Goal: Task Accomplishment & Management: Use online tool/utility

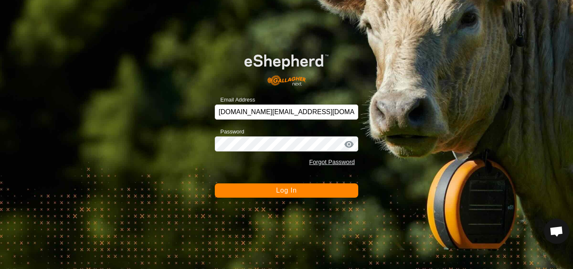
click at [296, 192] on span "Log In" at bounding box center [286, 190] width 21 height 7
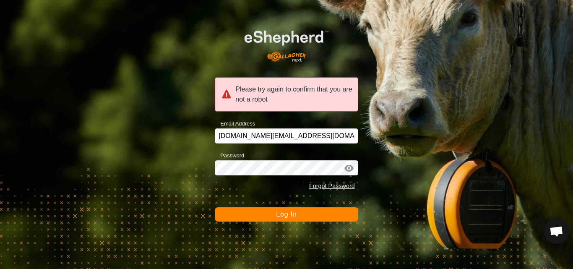
click at [285, 221] on button "Log In" at bounding box center [286, 214] width 143 height 14
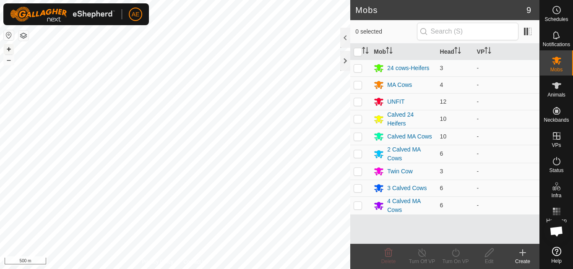
click at [8, 49] on button "+" at bounding box center [9, 49] width 10 height 10
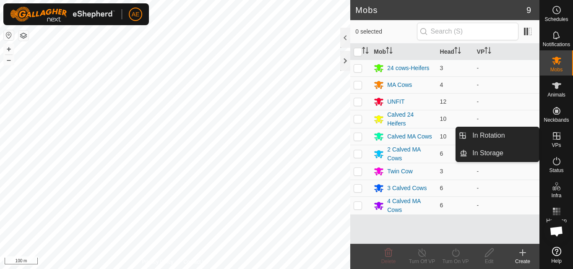
click at [554, 138] on icon at bounding box center [556, 136] width 10 height 10
click at [507, 135] on link "In Rotation" at bounding box center [503, 135] width 72 height 17
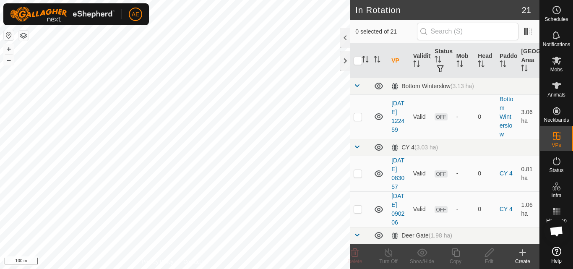
click at [524, 254] on icon at bounding box center [522, 252] width 10 height 10
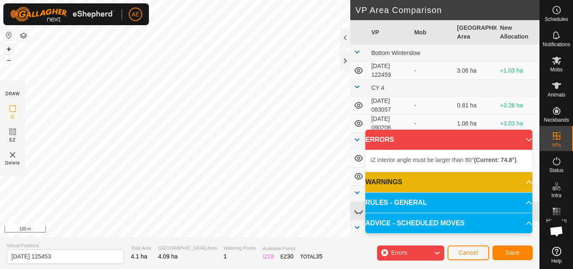
click at [8, 49] on button "+" at bounding box center [9, 49] width 10 height 10
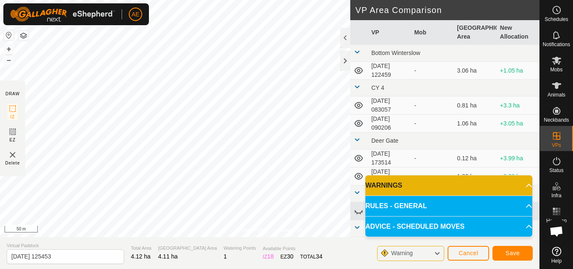
click at [435, 254] on icon at bounding box center [436, 253] width 7 height 11
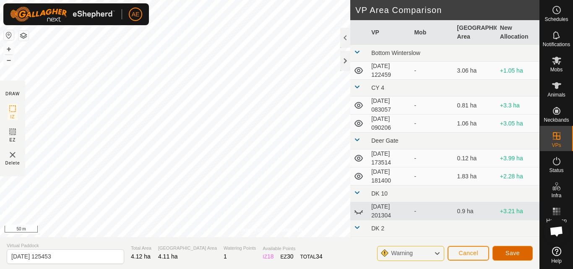
click at [518, 254] on span "Save" at bounding box center [512, 252] width 14 height 7
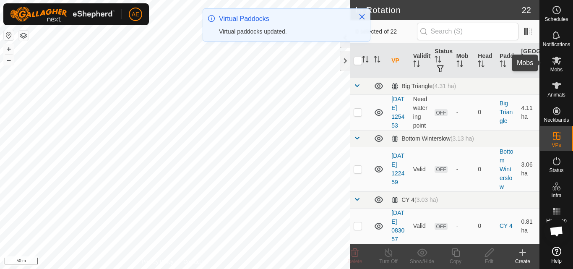
click at [557, 65] on icon at bounding box center [556, 60] width 10 height 10
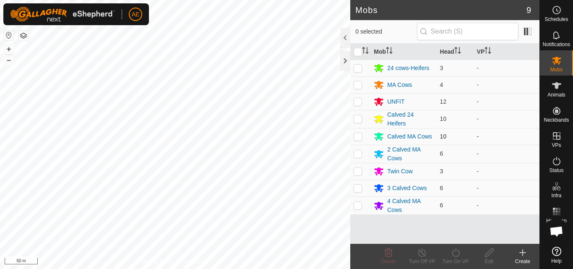
click at [358, 136] on p-checkbox at bounding box center [357, 136] width 8 height 7
checkbox input "true"
click at [456, 256] on icon at bounding box center [456, 252] width 8 height 8
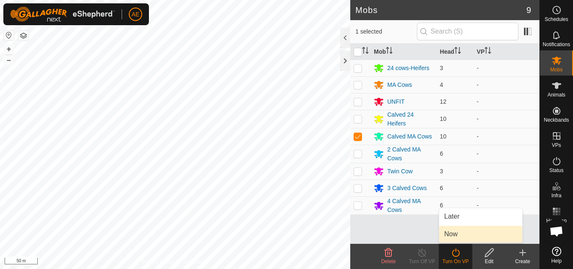
click at [451, 234] on link "Now" at bounding box center [480, 234] width 83 height 17
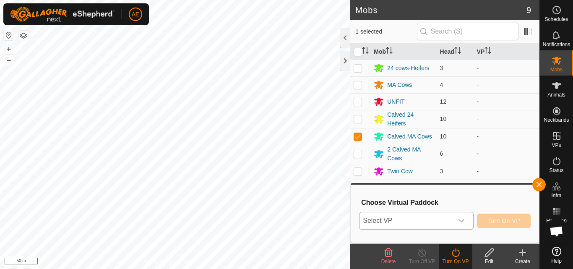
click at [461, 220] on icon "dropdown trigger" at bounding box center [461, 220] width 7 height 7
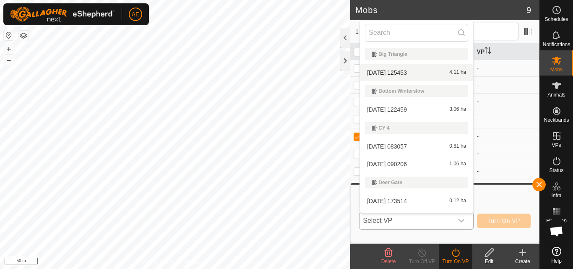
click at [416, 73] on li "[DATE] 125453 4.11 ha" at bounding box center [416, 72] width 113 height 17
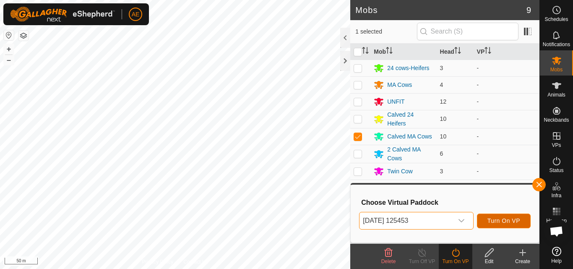
click at [502, 226] on button "Turn On VP" at bounding box center [504, 220] width 54 height 15
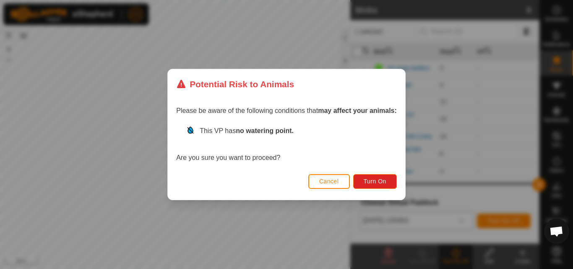
drag, startPoint x: 258, startPoint y: 233, endPoint x: 318, endPoint y: 196, distance: 70.4
click at [318, 196] on div "Potential Risk to Animals Please be aware of the following conditions that may …" at bounding box center [286, 134] width 573 height 269
click at [327, 184] on span "Cancel" at bounding box center [329, 181] width 20 height 7
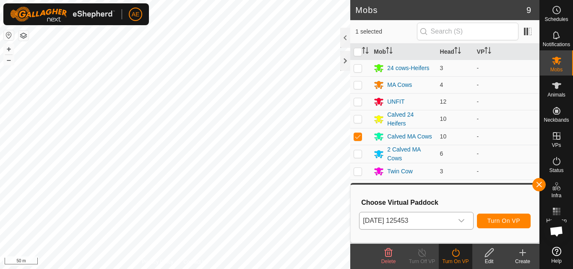
click at [490, 255] on icon at bounding box center [489, 252] width 10 height 10
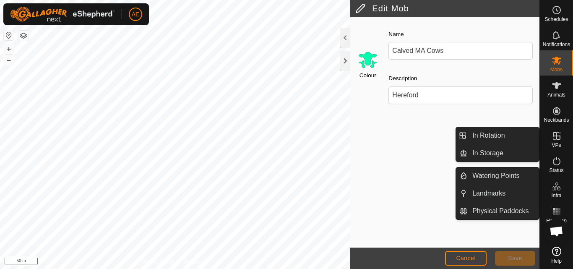
click at [558, 143] on span "VPs" at bounding box center [555, 145] width 9 height 5
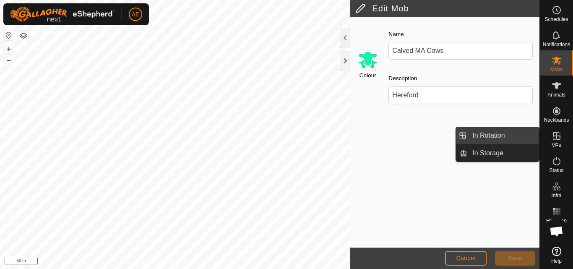
click at [484, 138] on link "In Rotation" at bounding box center [503, 135] width 72 height 17
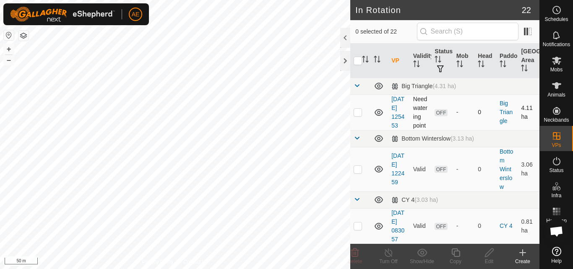
click at [359, 115] on p-checkbox at bounding box center [357, 112] width 8 height 7
checkbox input "true"
click at [489, 254] on icon at bounding box center [489, 252] width 8 height 8
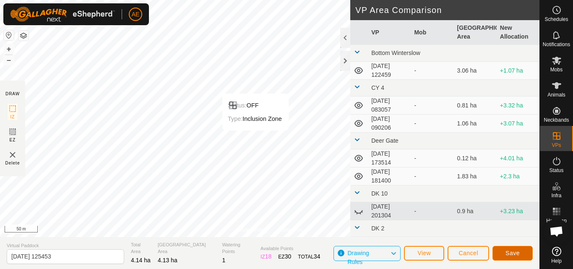
click at [519, 250] on span "Save" at bounding box center [512, 252] width 14 height 7
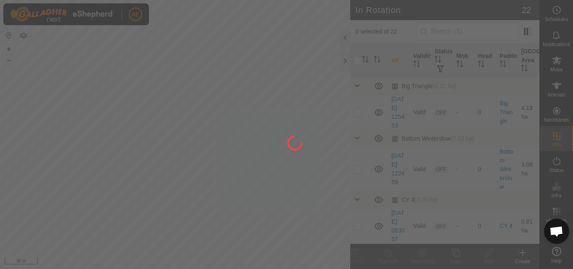
click at [561, 62] on div at bounding box center [286, 134] width 573 height 269
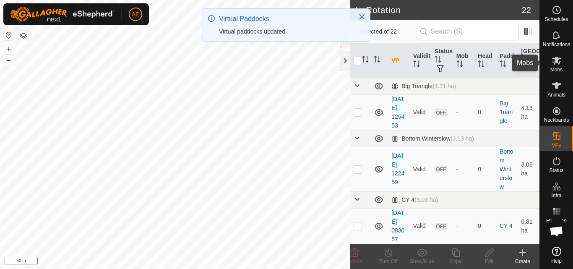
click at [561, 61] on es-mob-svg-icon at bounding box center [556, 60] width 15 height 13
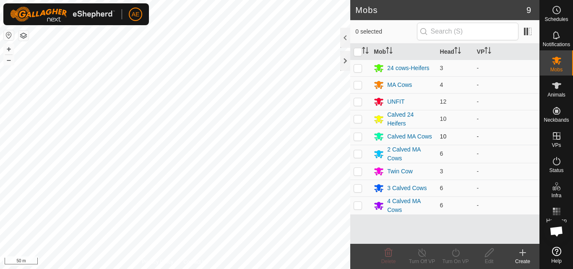
click at [355, 135] on p-checkbox at bounding box center [357, 136] width 8 height 7
checkbox input "true"
click at [459, 256] on icon at bounding box center [455, 252] width 10 height 10
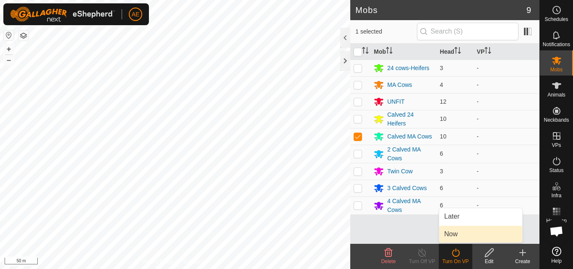
click at [459, 235] on link "Now" at bounding box center [480, 234] width 83 height 17
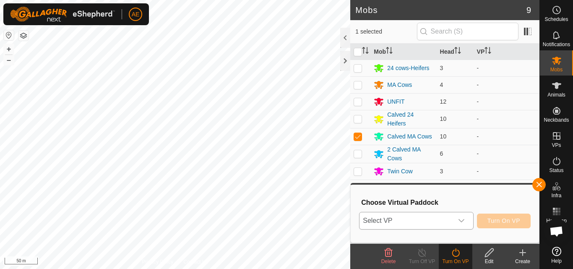
click at [463, 224] on icon "dropdown trigger" at bounding box center [461, 220] width 7 height 7
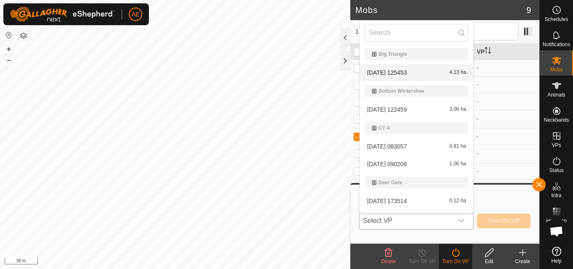
click at [423, 73] on li "[DATE] 125453 4.13 ha" at bounding box center [416, 72] width 113 height 17
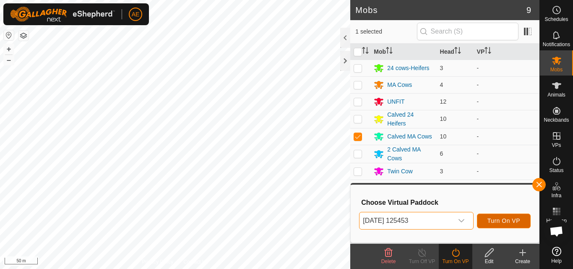
click at [520, 219] on button "Turn On VP" at bounding box center [504, 220] width 54 height 15
